Goal: Contribute content

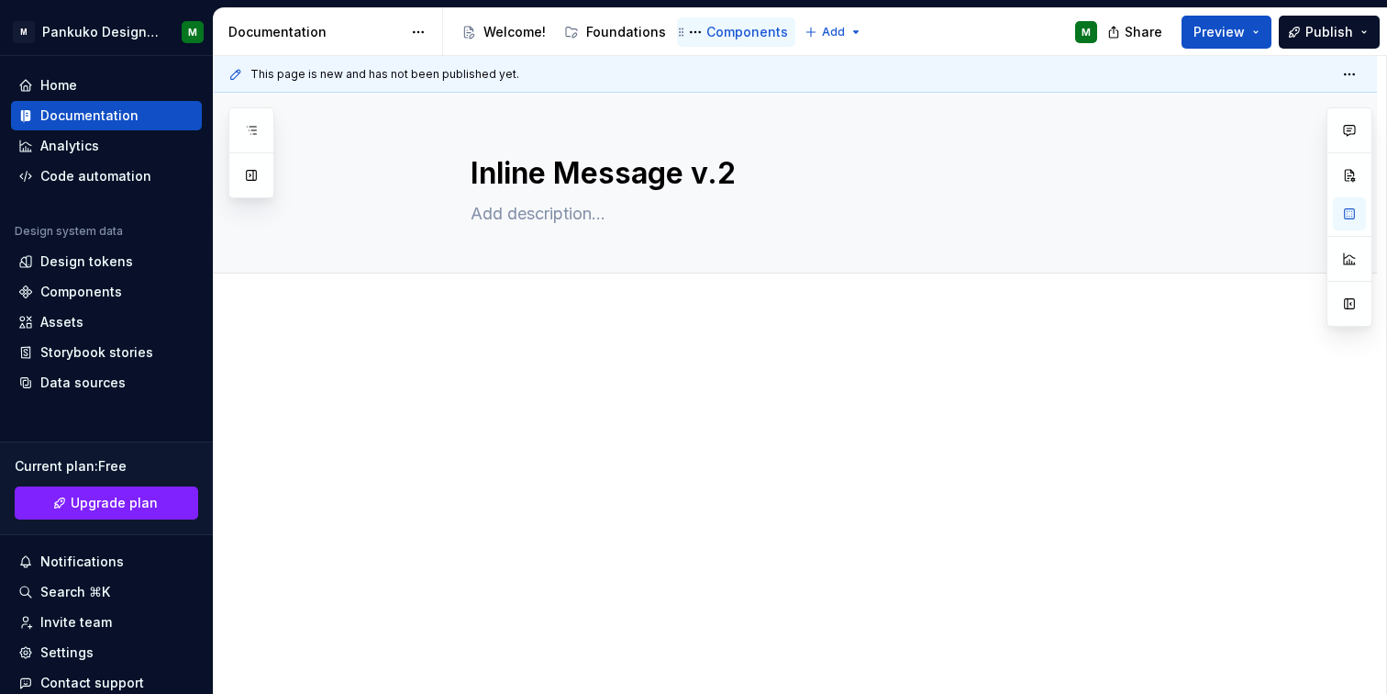
click at [708, 28] on div "Components" at bounding box center [747, 32] width 82 height 18
click at [685, 31] on button "Page tree" at bounding box center [695, 32] width 22 height 22
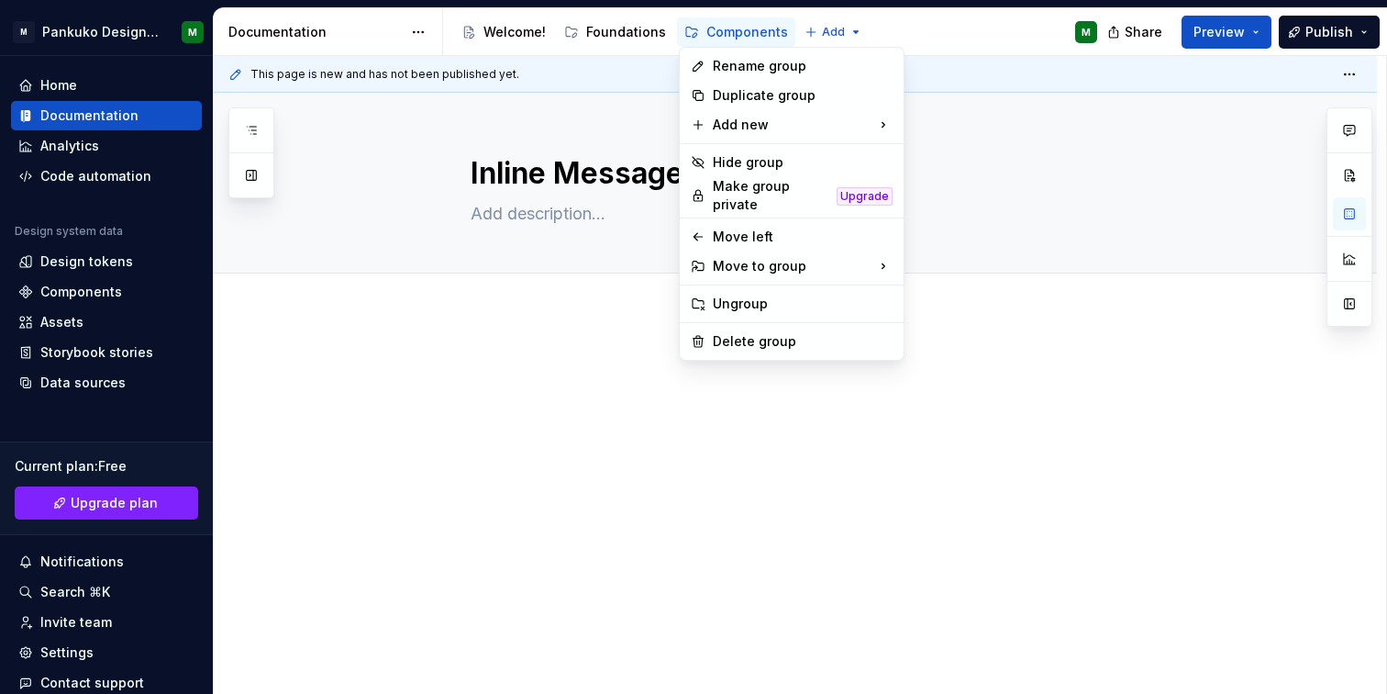
click at [71, 107] on html "M Pankuko Design System M Home Documentation Analytics Code automation Design s…" at bounding box center [693, 347] width 1387 height 694
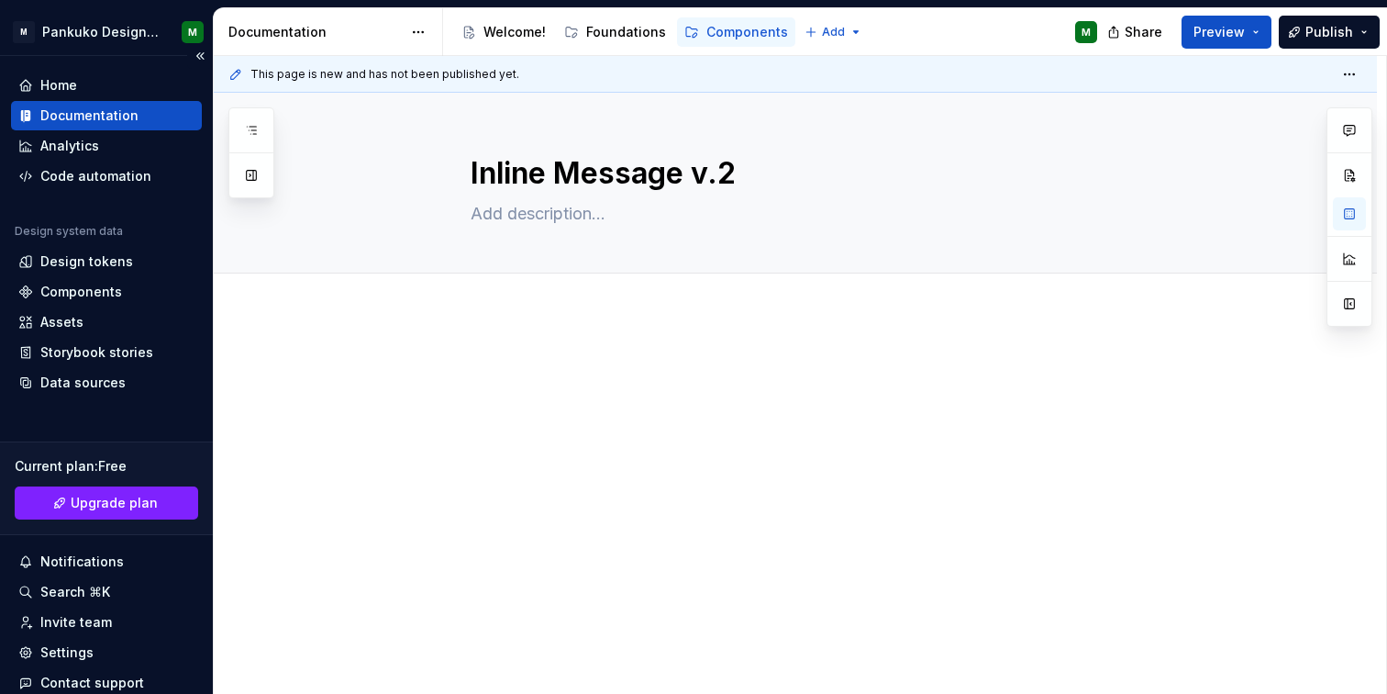
click at [46, 115] on div "Documentation" at bounding box center [89, 115] width 98 height 18
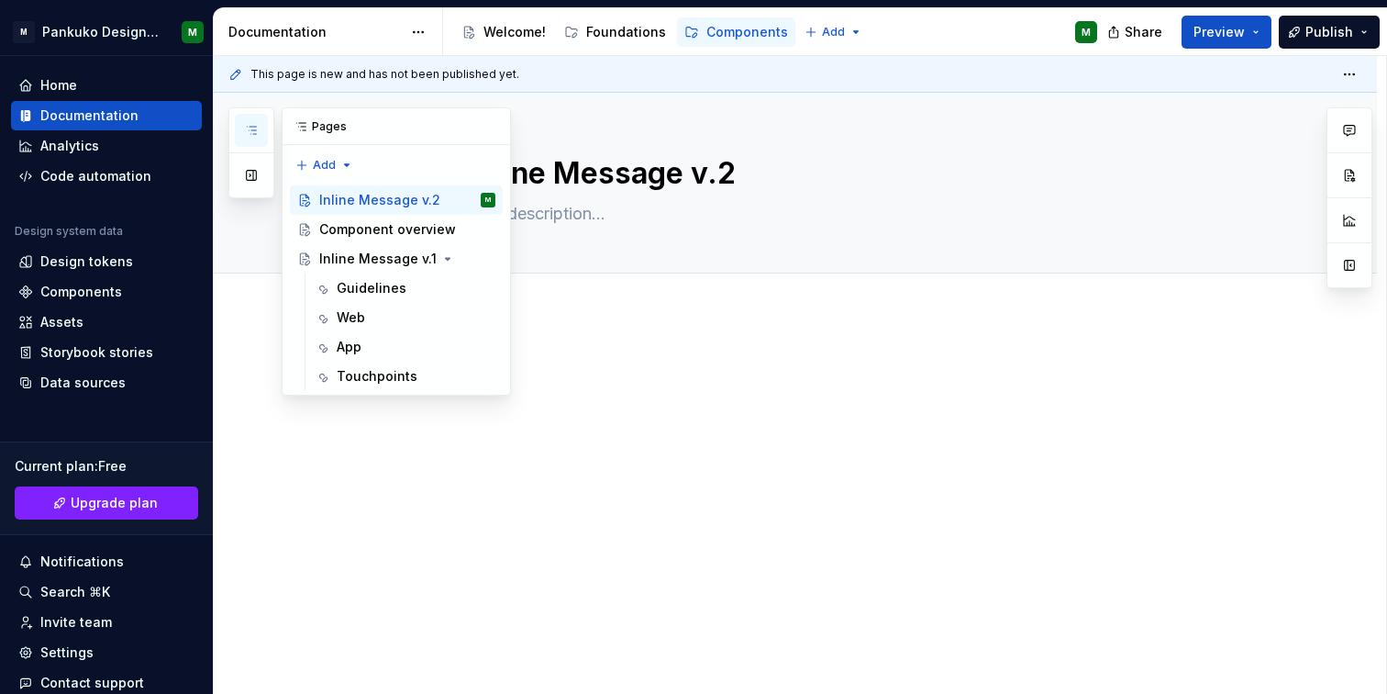
click at [248, 137] on icon "button" at bounding box center [251, 130] width 15 height 15
click at [347, 259] on div "Inline Message v.1" at bounding box center [370, 259] width 103 height 18
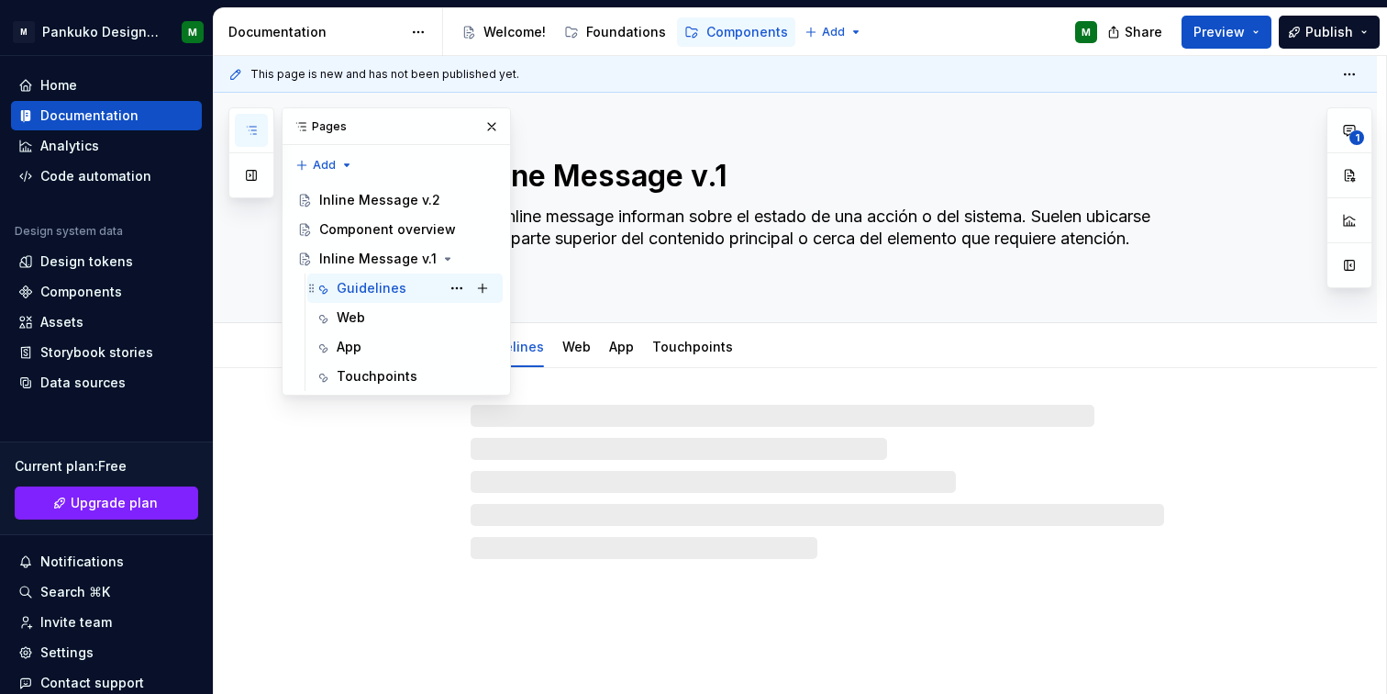
click at [357, 288] on div "Guidelines" at bounding box center [372, 288] width 70 height 18
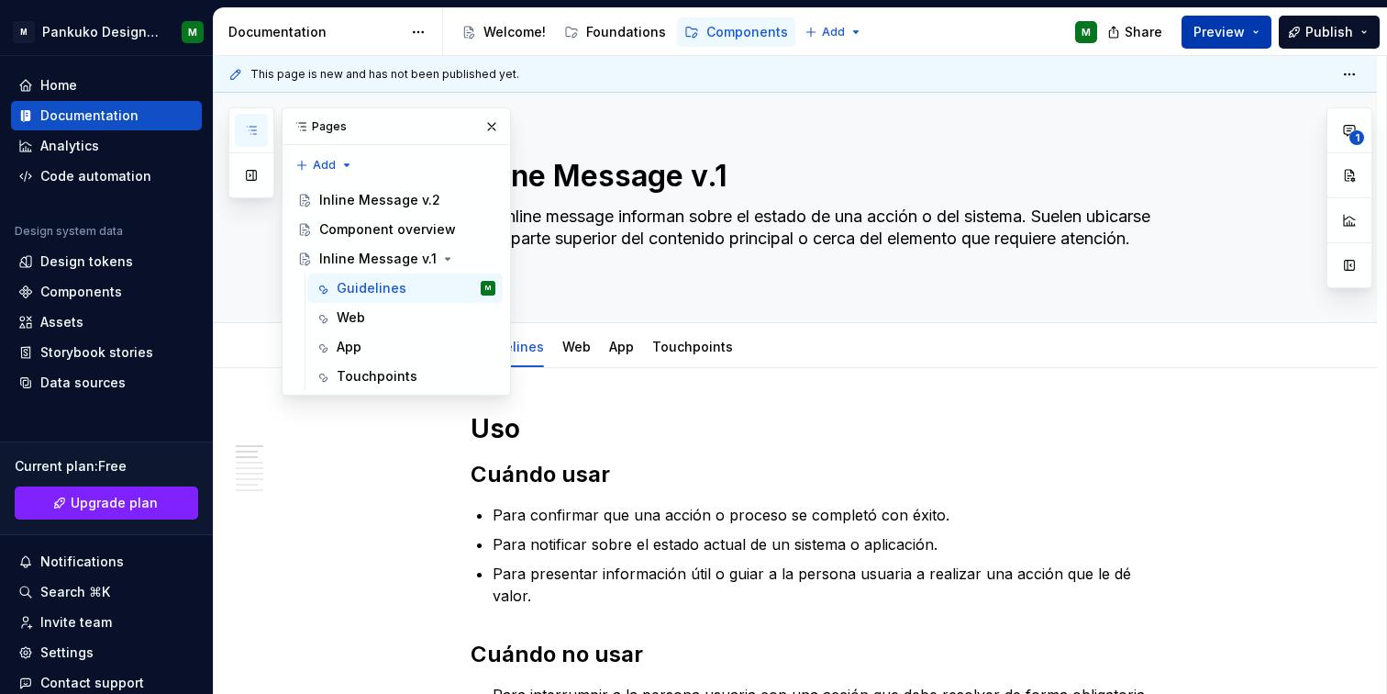
click at [1231, 40] on span "Preview" at bounding box center [1219, 32] width 51 height 18
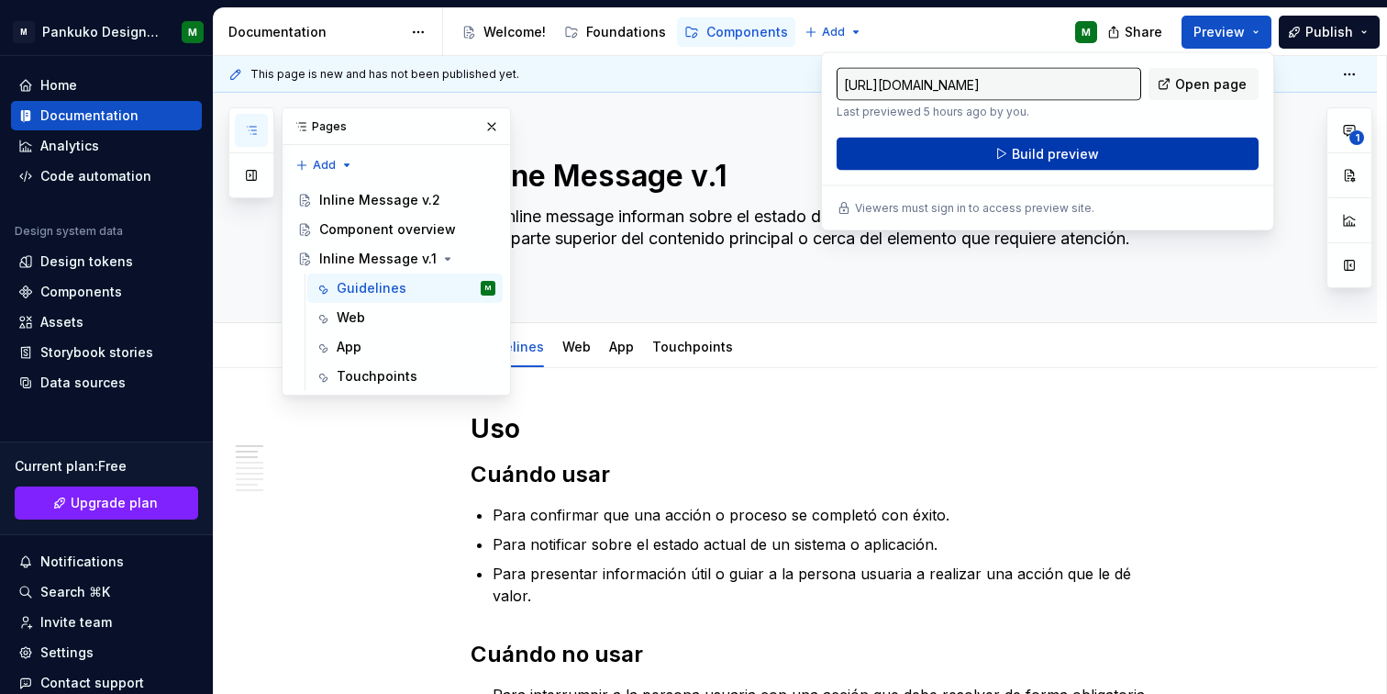
click at [1085, 157] on span "Build preview" at bounding box center [1055, 154] width 87 height 18
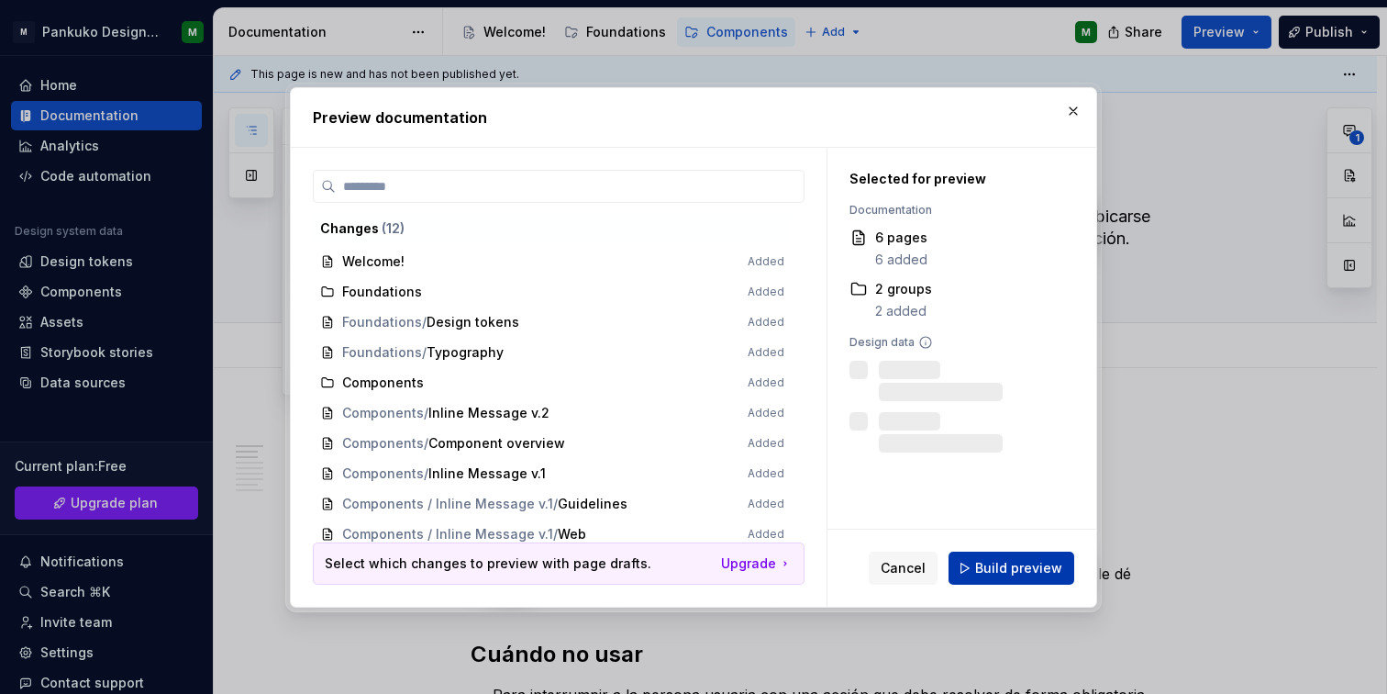
click at [993, 578] on button "Build preview" at bounding box center [1012, 567] width 126 height 33
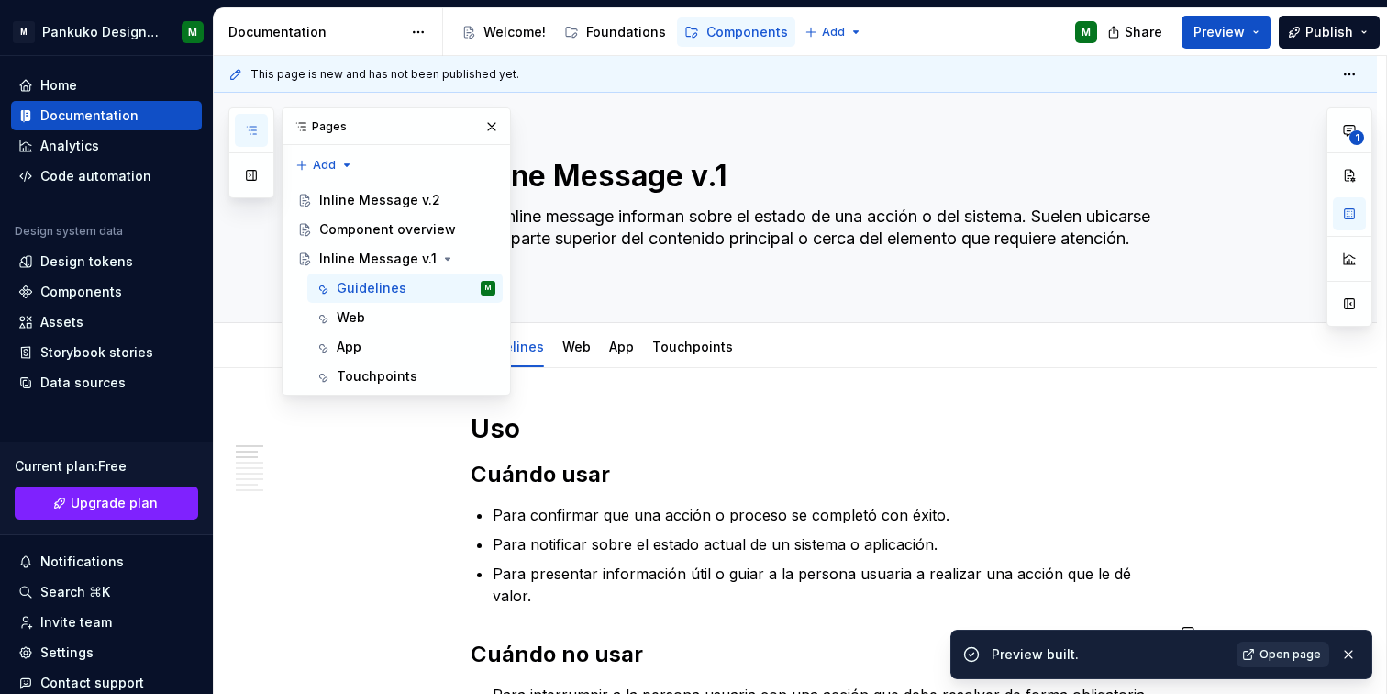
click at [1273, 649] on span "Open page" at bounding box center [1290, 654] width 61 height 15
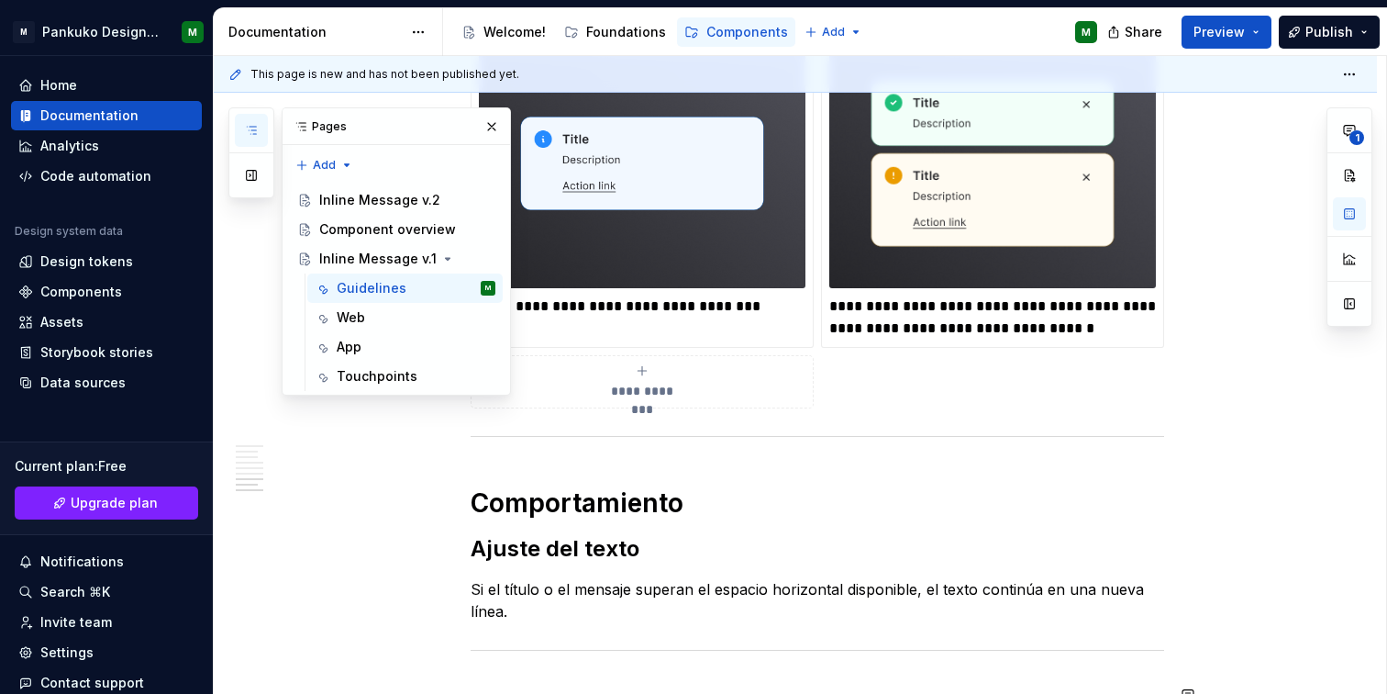
scroll to position [3173, 0]
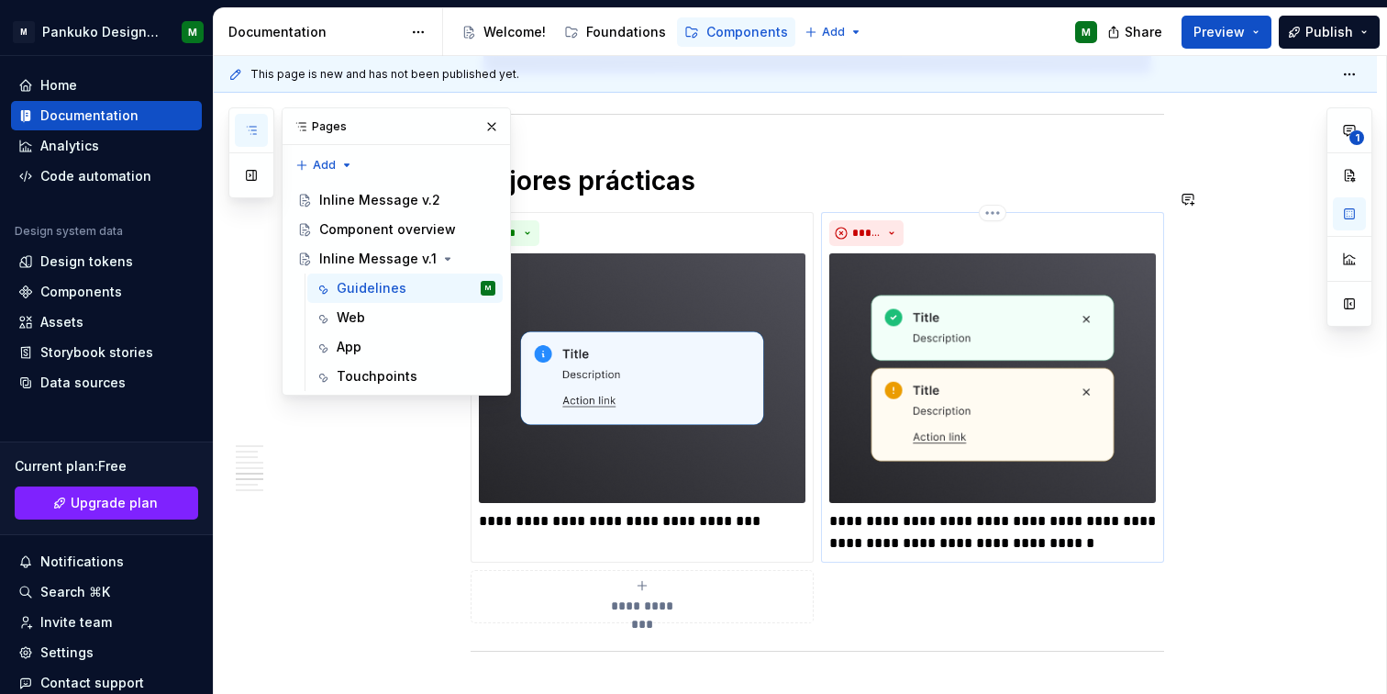
click at [928, 510] on p "**********" at bounding box center [992, 532] width 327 height 44
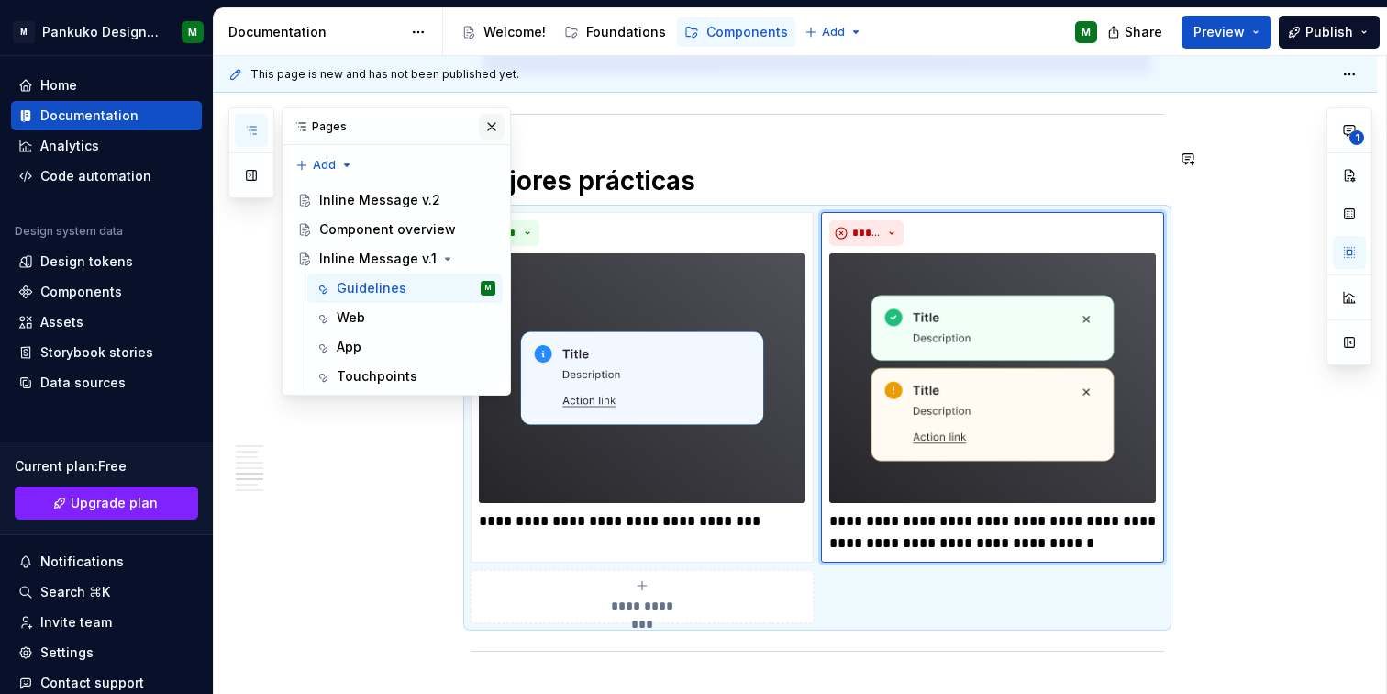
click at [491, 123] on button "button" at bounding box center [492, 127] width 26 height 26
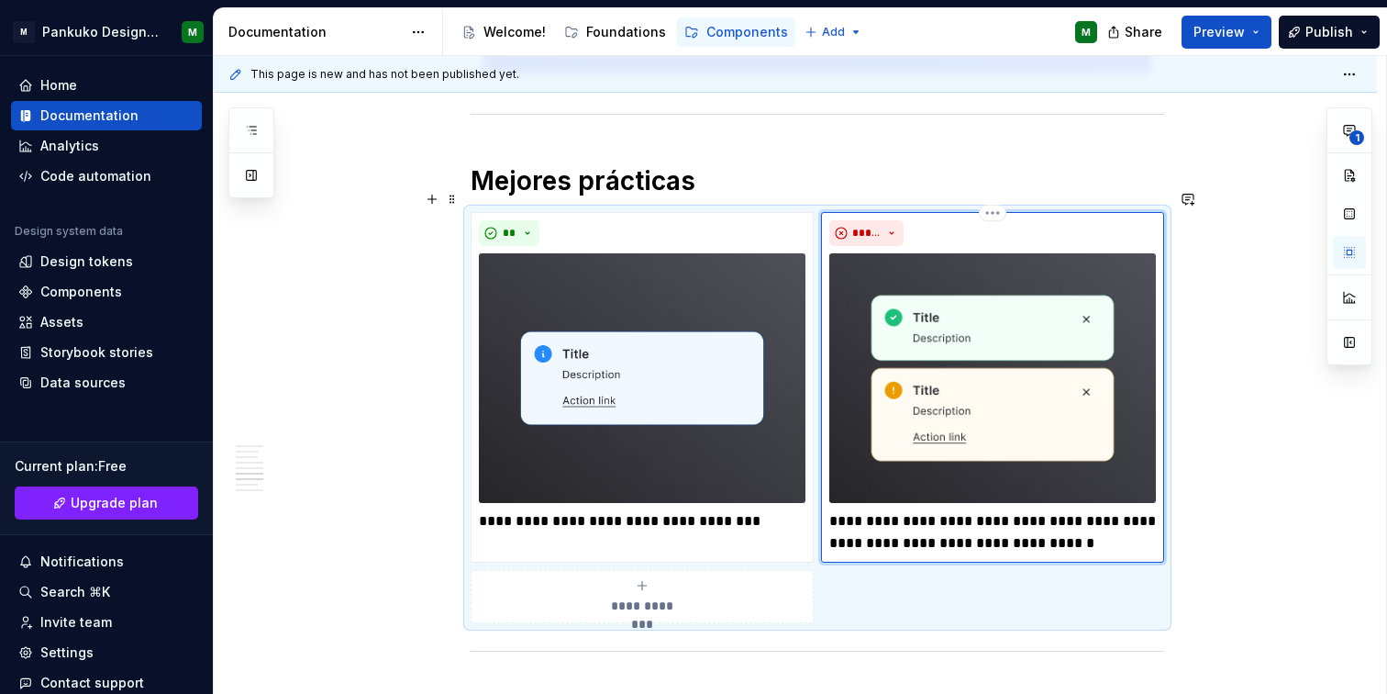
click at [831, 510] on p "**********" at bounding box center [992, 532] width 327 height 44
type textarea "*"
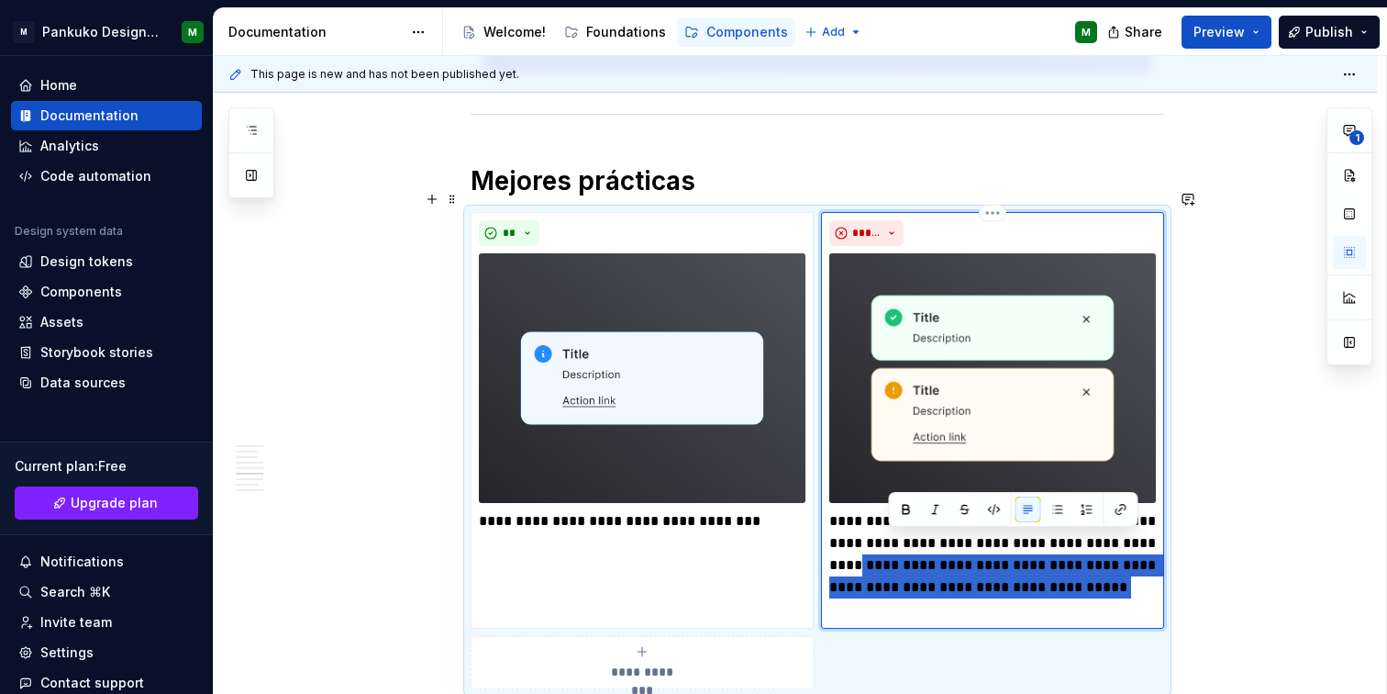
drag, startPoint x: 891, startPoint y: 541, endPoint x: 920, endPoint y: 588, distance: 55.2
click at [920, 588] on p "**********" at bounding box center [992, 565] width 327 height 110
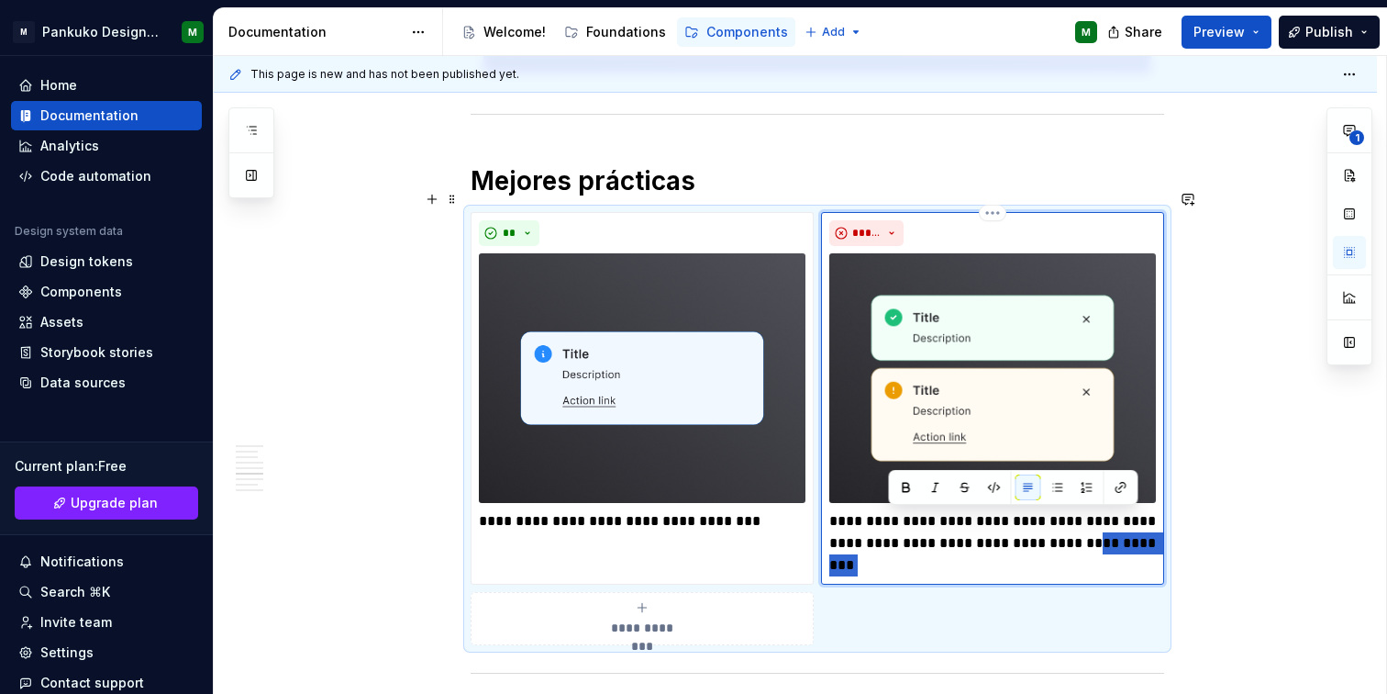
drag, startPoint x: 1121, startPoint y: 523, endPoint x: 1131, endPoint y: 547, distance: 25.9
click at [1131, 547] on p "**********" at bounding box center [992, 543] width 327 height 66
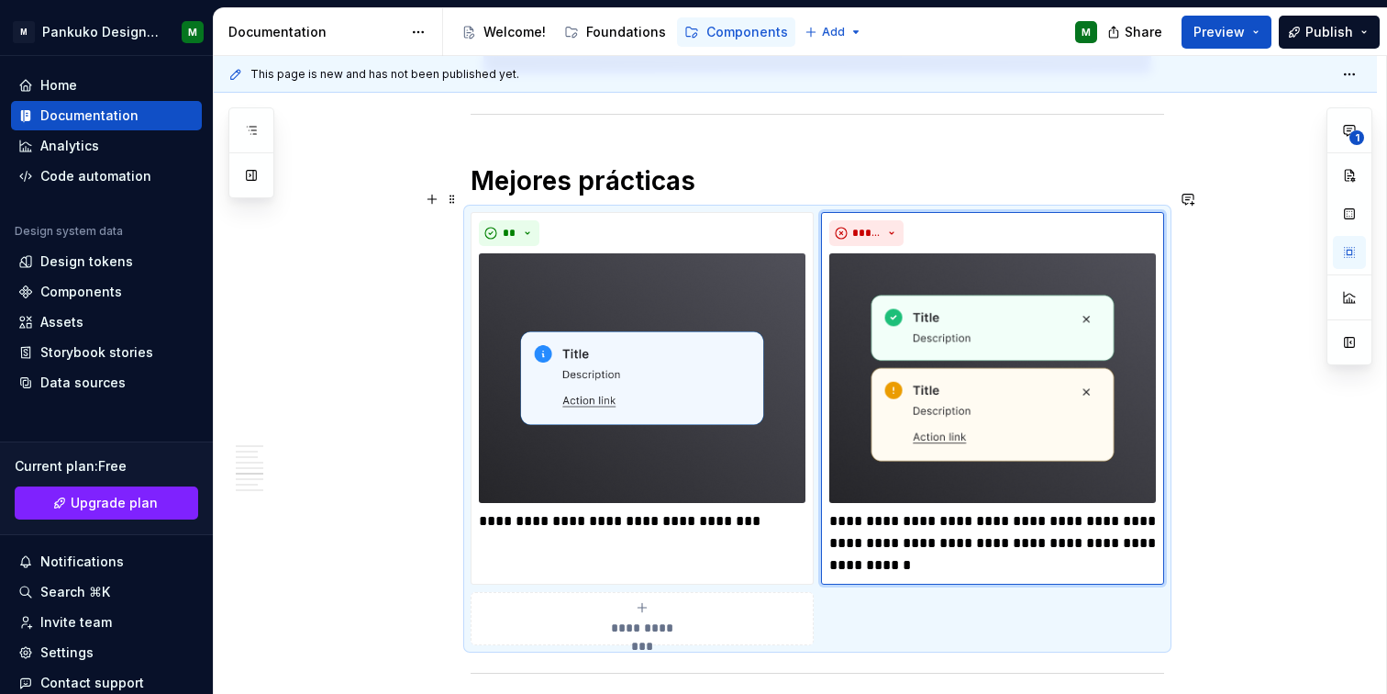
click at [1251, 566] on div "This page is new and has not been published yet. Inline Message v.1 Las inline …" at bounding box center [800, 375] width 1172 height 639
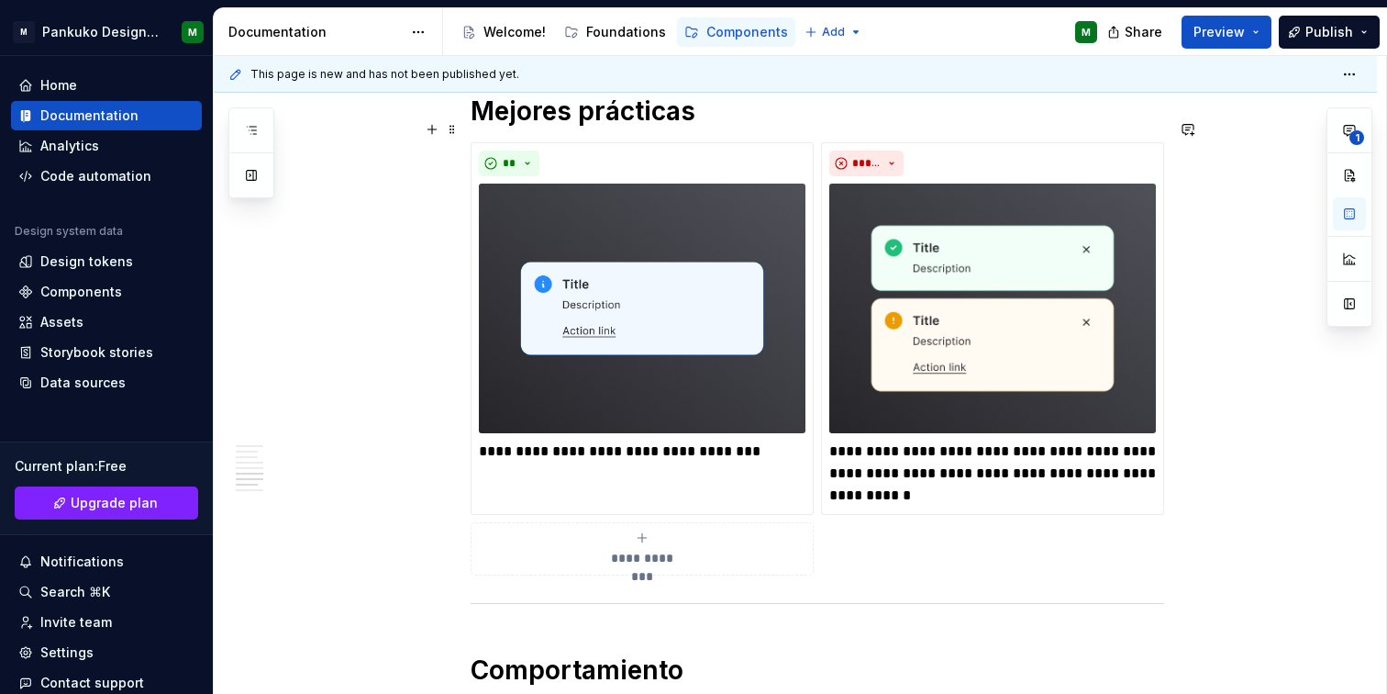
scroll to position [3246, 0]
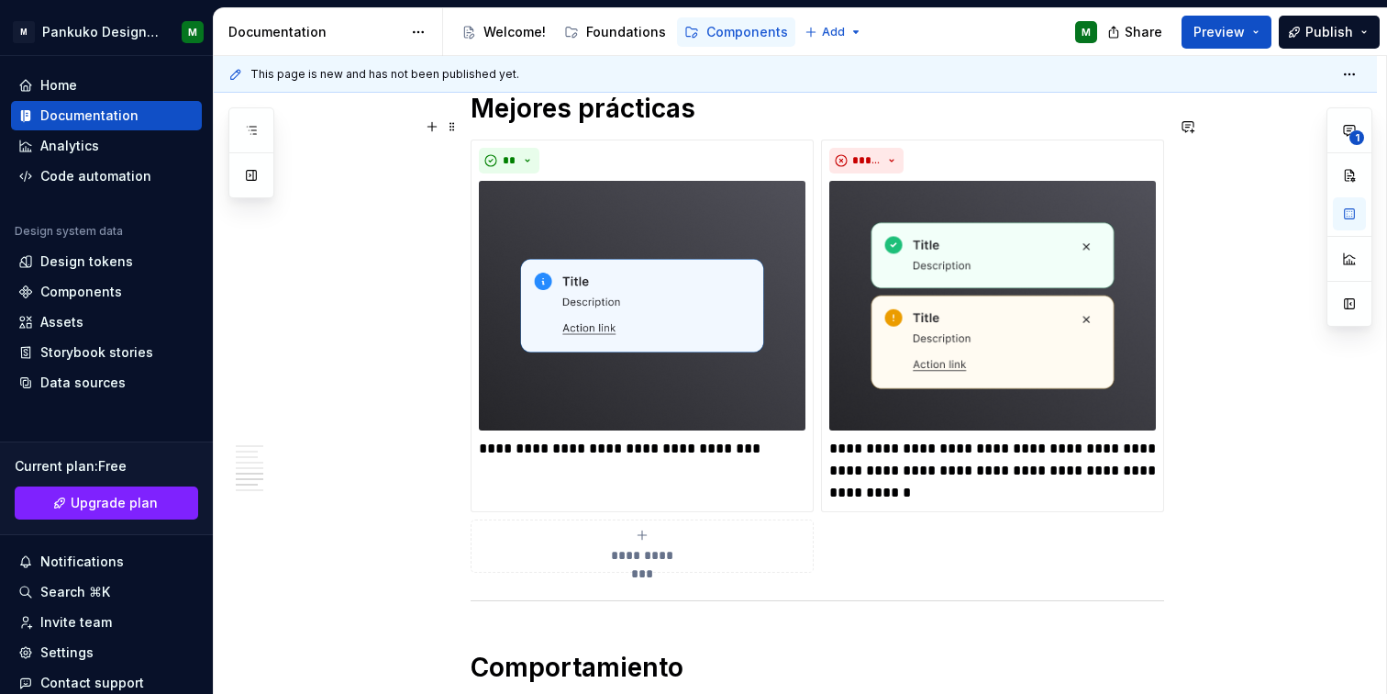
click at [507, 438] on p "**********" at bounding box center [642, 449] width 327 height 22
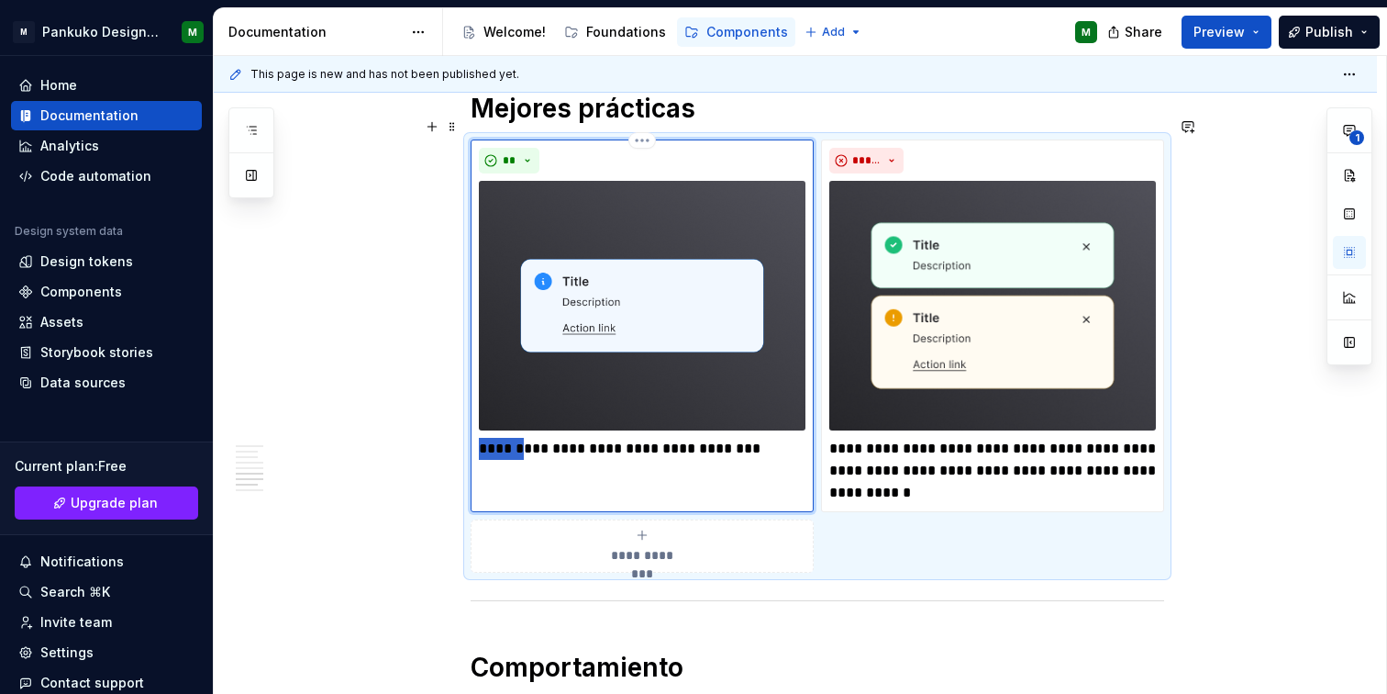
click at [507, 438] on p "**********" at bounding box center [642, 449] width 327 height 22
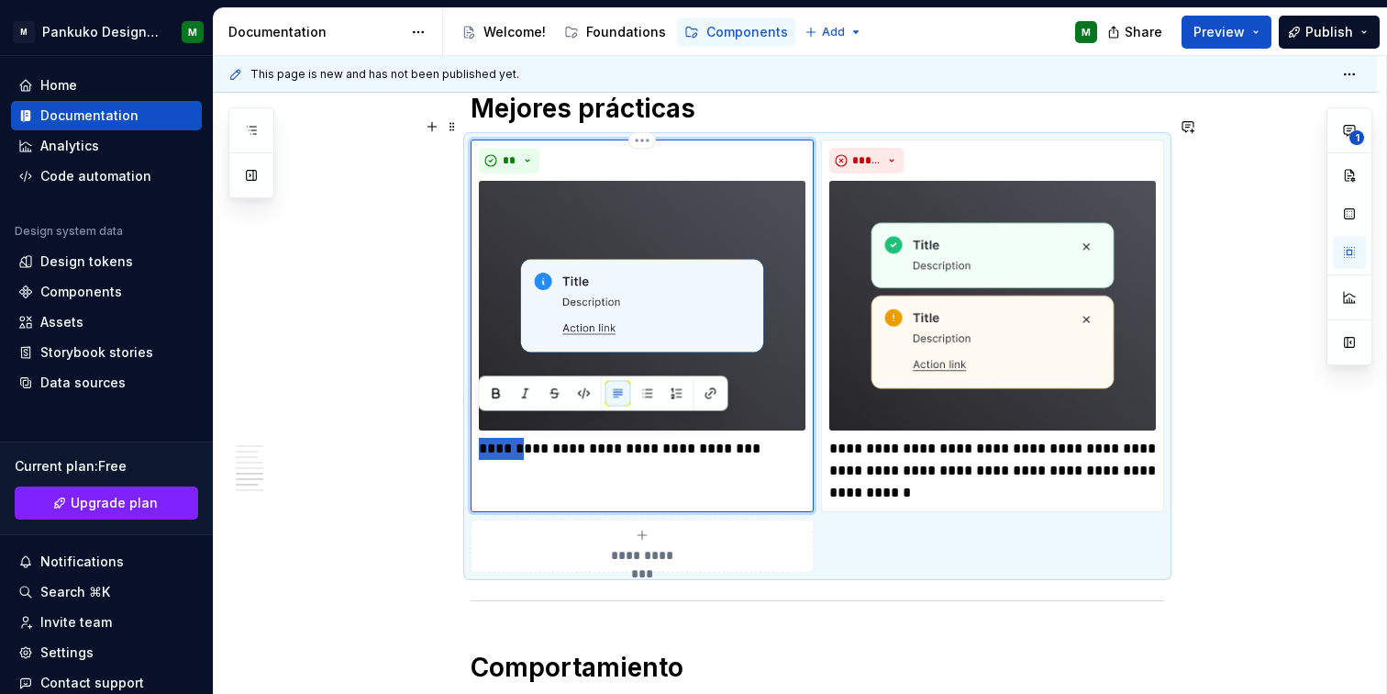
type textarea "*"
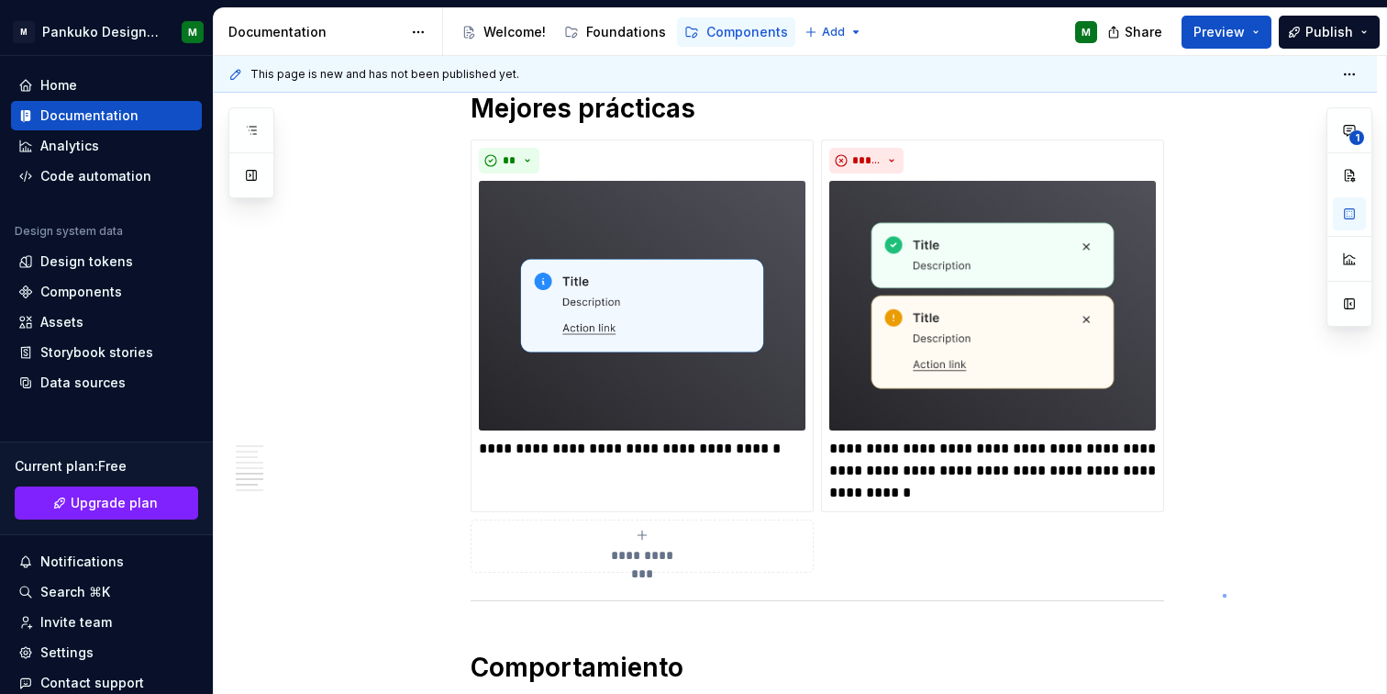
click at [1223, 594] on div "This page is new and has not been published yet. Inline Message v.1 Las inline …" at bounding box center [800, 375] width 1172 height 639
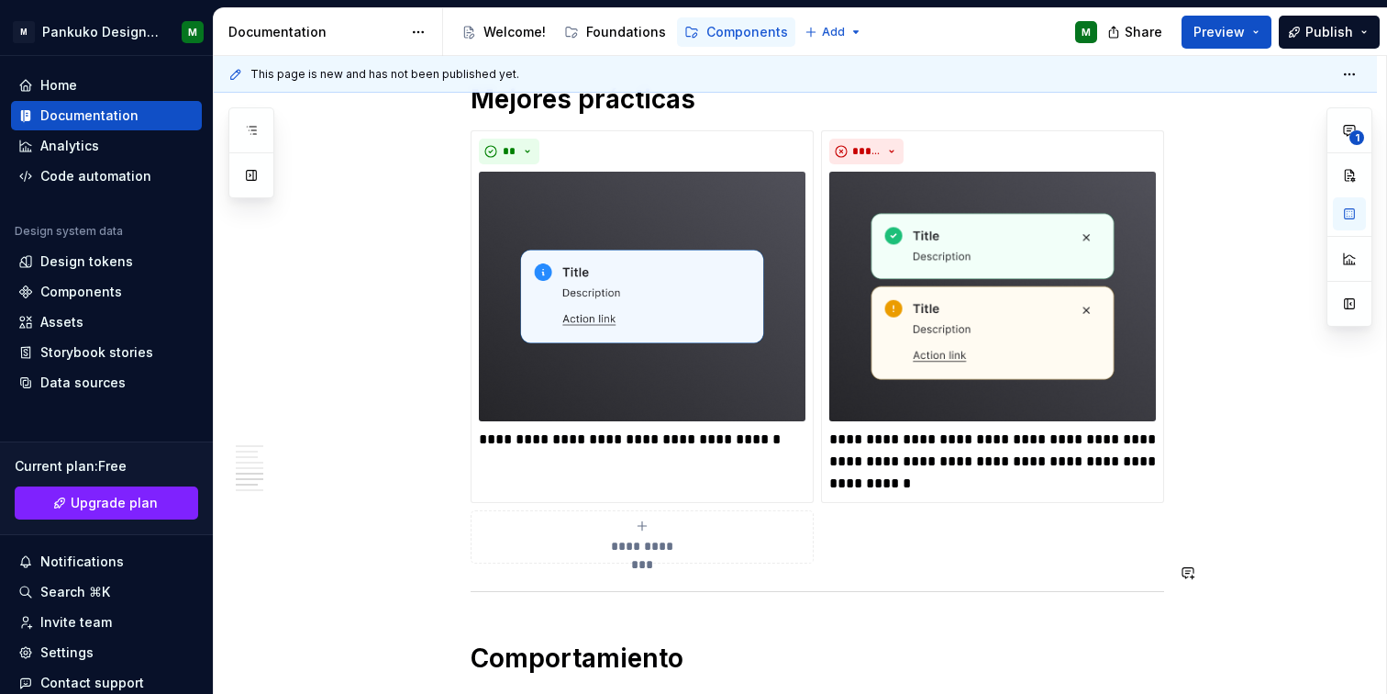
scroll to position [3259, 0]
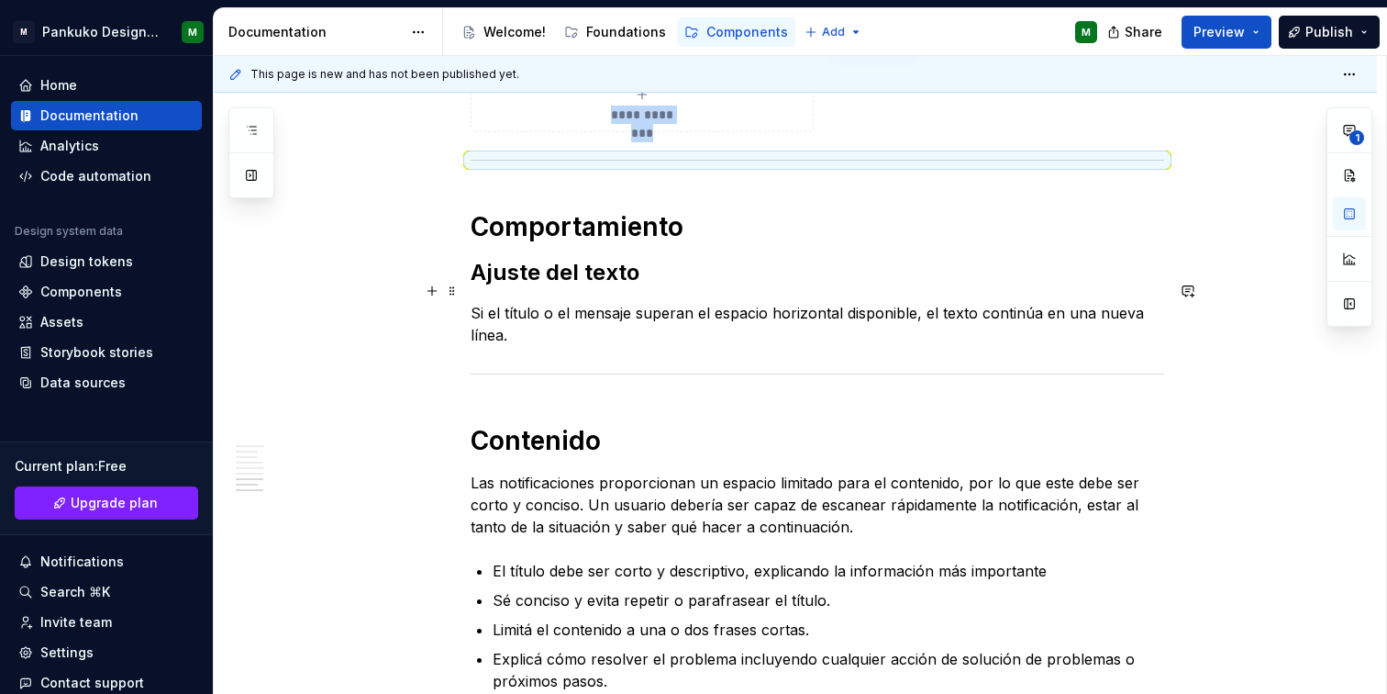
scroll to position [3690, 0]
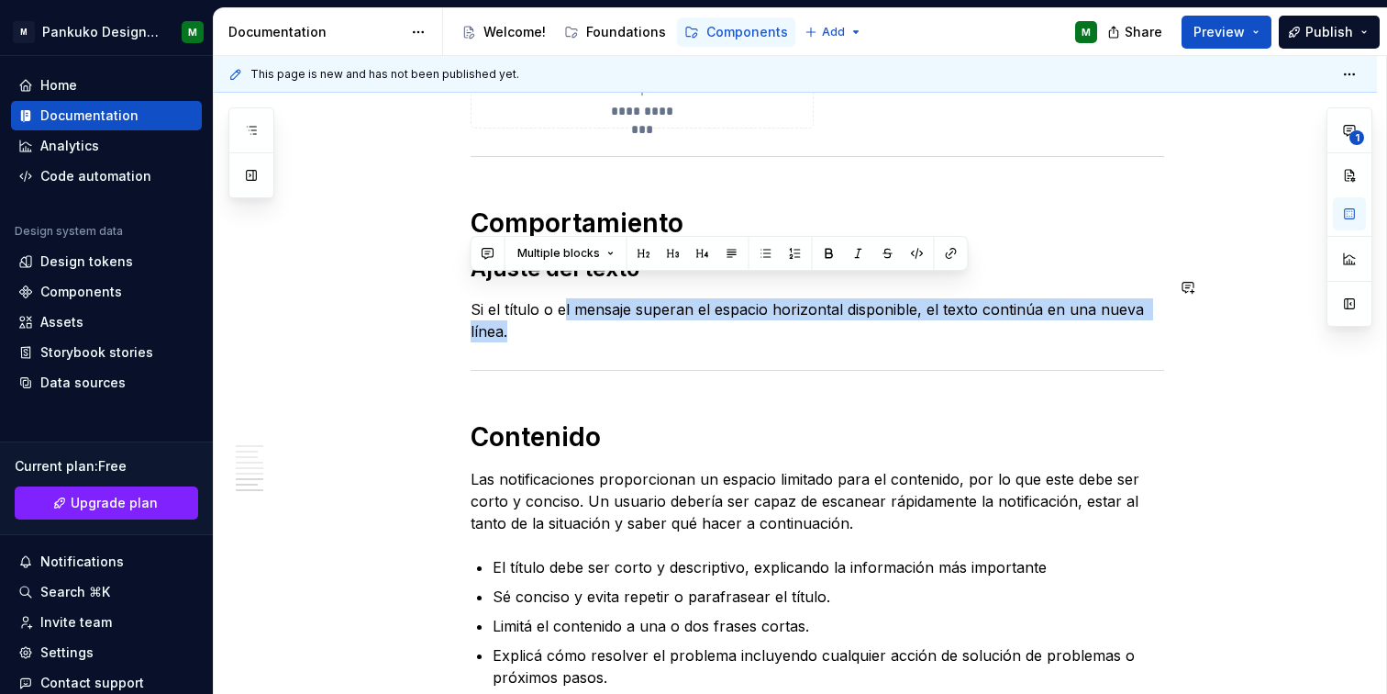
drag, startPoint x: 561, startPoint y: 287, endPoint x: 1150, endPoint y: 325, distance: 590.2
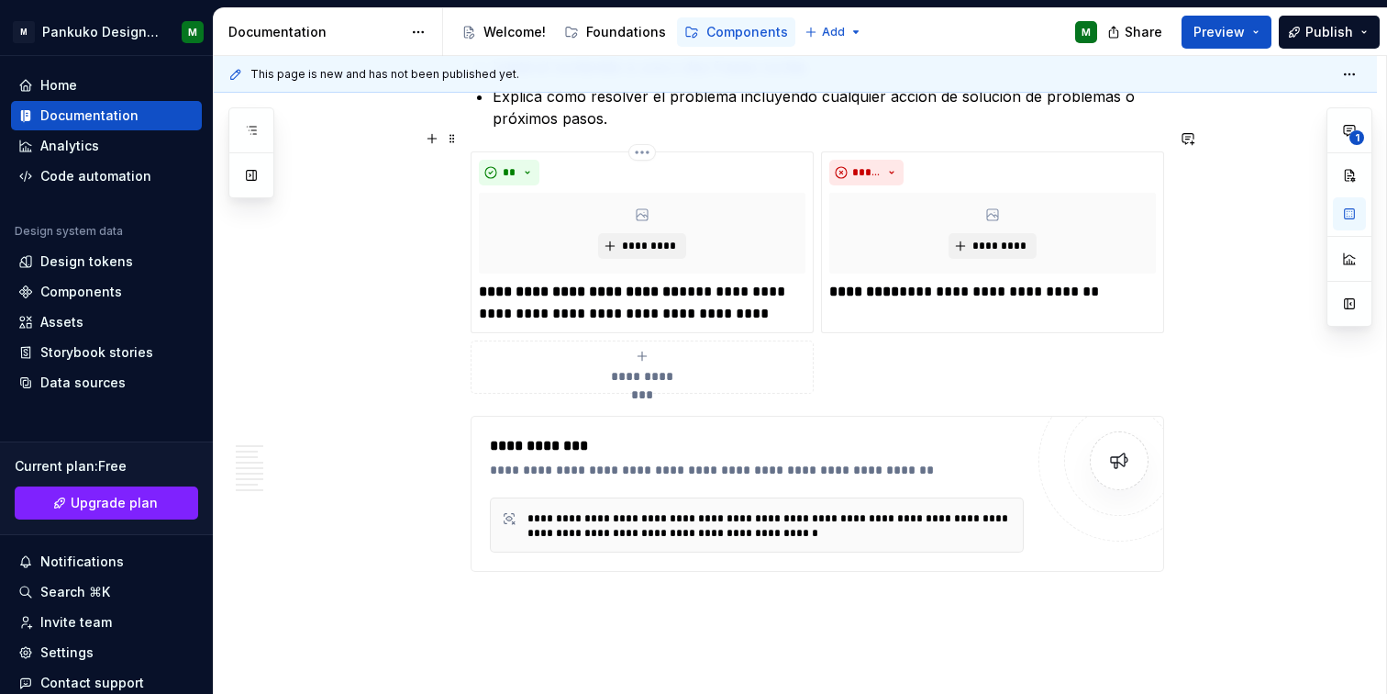
scroll to position [4317, 0]
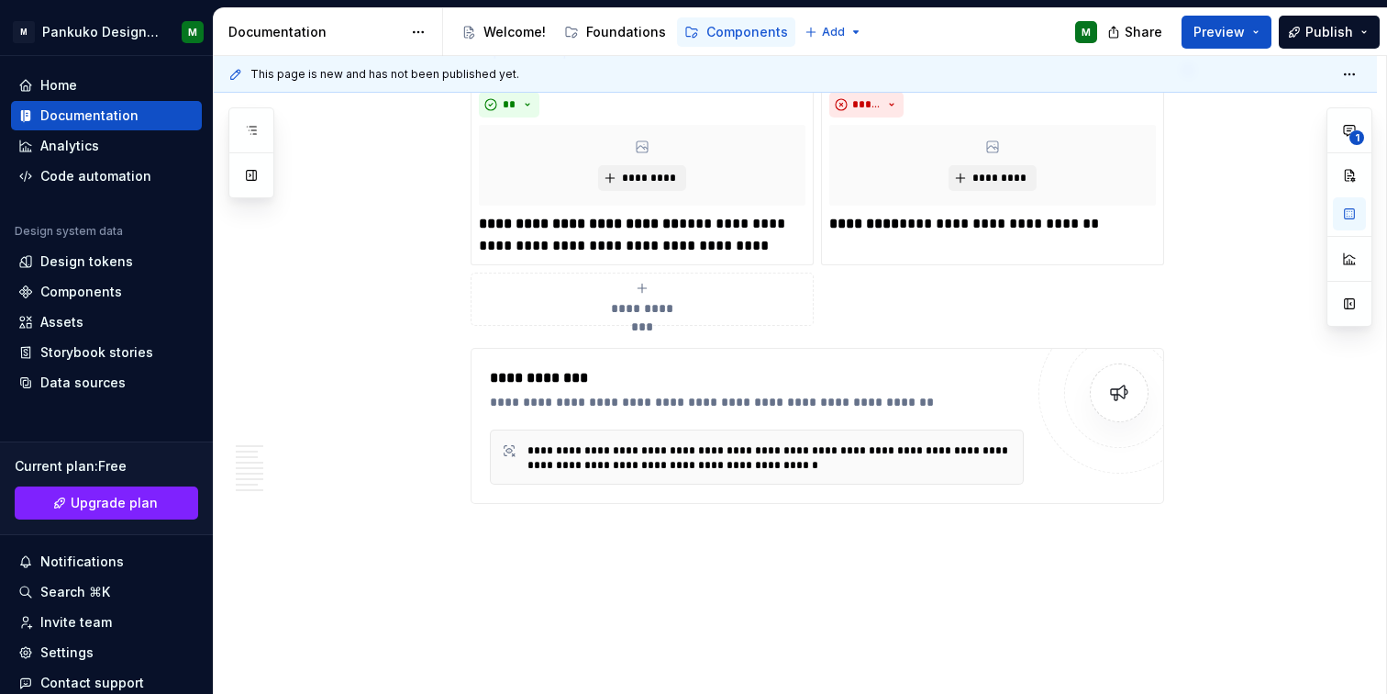
type textarea "*"
